Goal: Check status: Check status

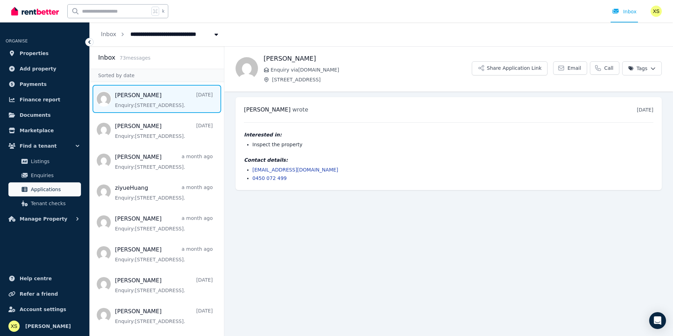
click at [38, 187] on span "Applications" at bounding box center [54, 189] width 47 height 8
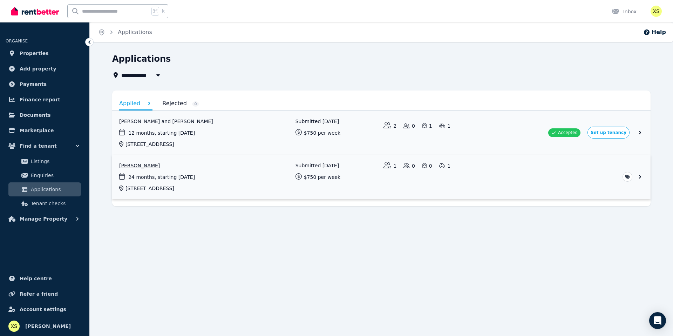
click at [143, 166] on link "View application: Edisheri Okropiridze" at bounding box center [381, 177] width 538 height 44
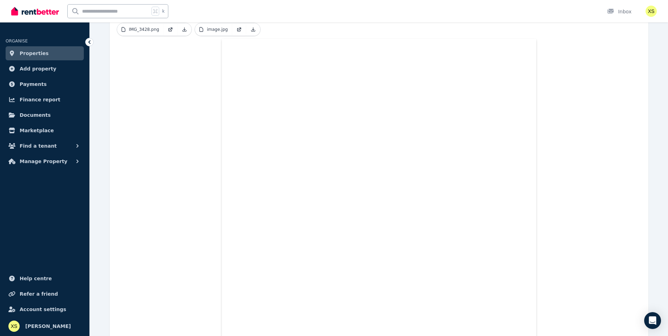
scroll to position [189, 0]
